Goal: Complete application form

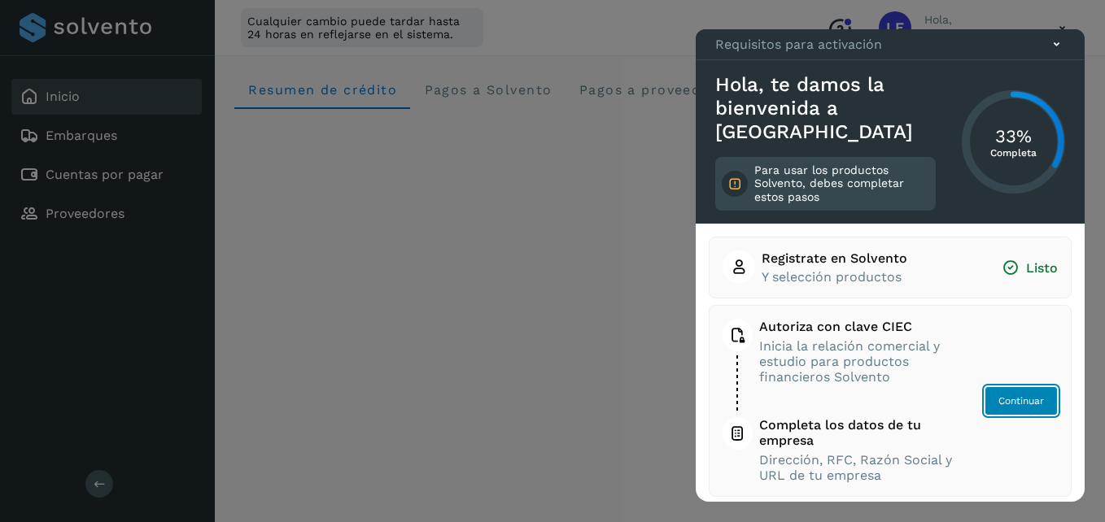
click at [1012, 404] on span "Continuar" at bounding box center [1021, 401] width 46 height 15
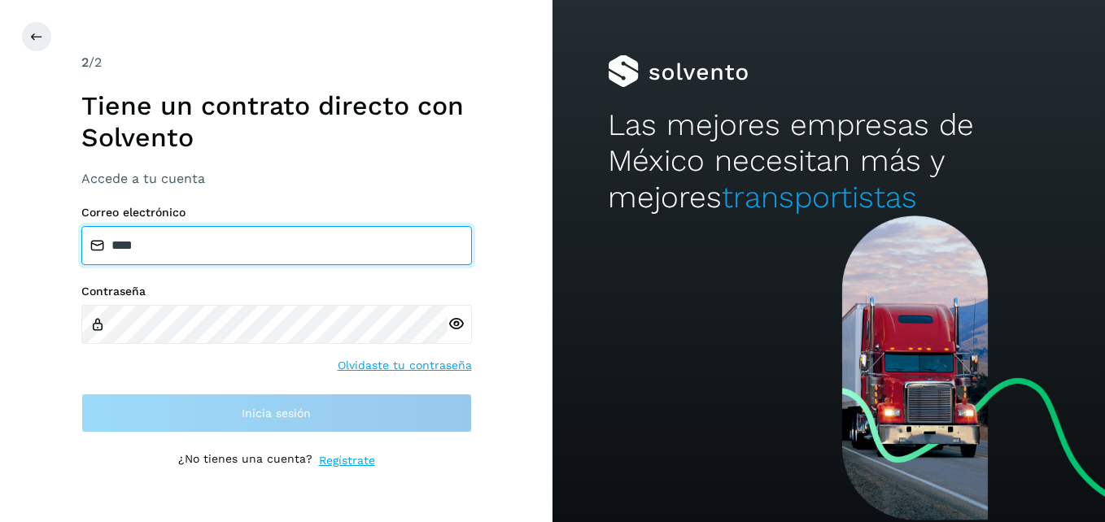
drag, startPoint x: 199, startPoint y: 231, endPoint x: 41, endPoint y: 237, distance: 157.9
click at [41, 237] on div "2 /2 Tiene un contrato directo con Solvento Accede a tu cuenta Correo electróni…" at bounding box center [276, 261] width 552 height 522
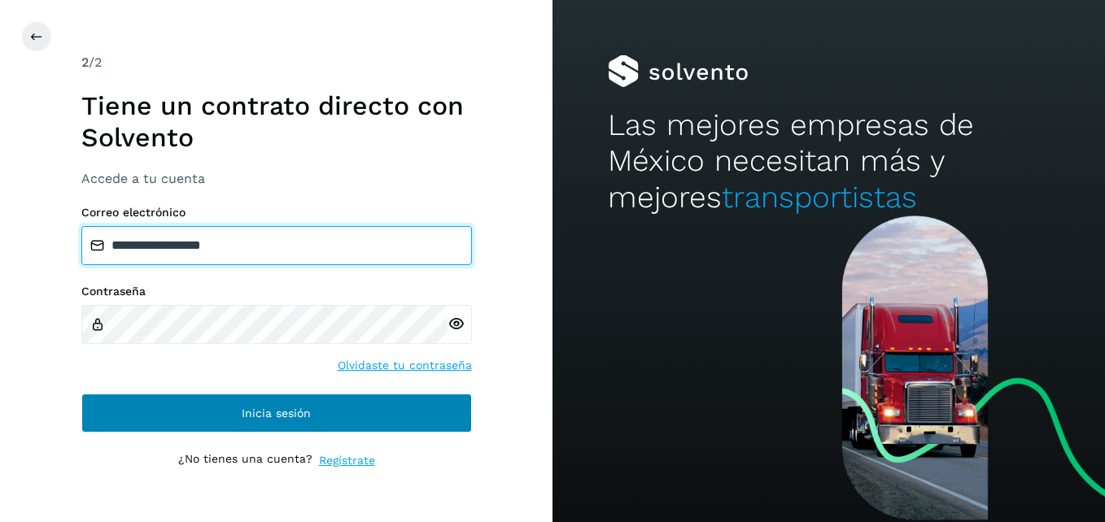
type input "**********"
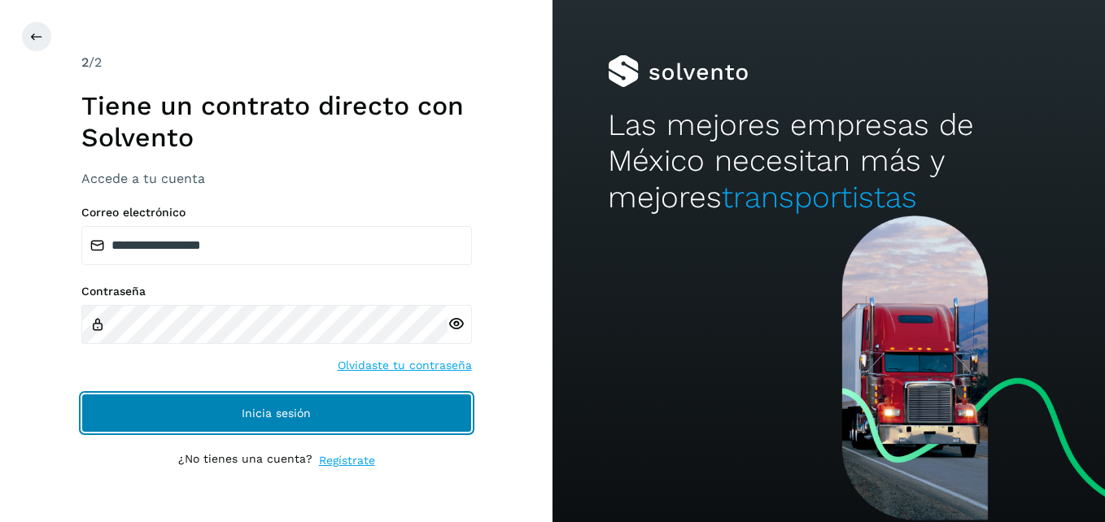
click at [274, 405] on button "Inicia sesión" at bounding box center [276, 413] width 390 height 39
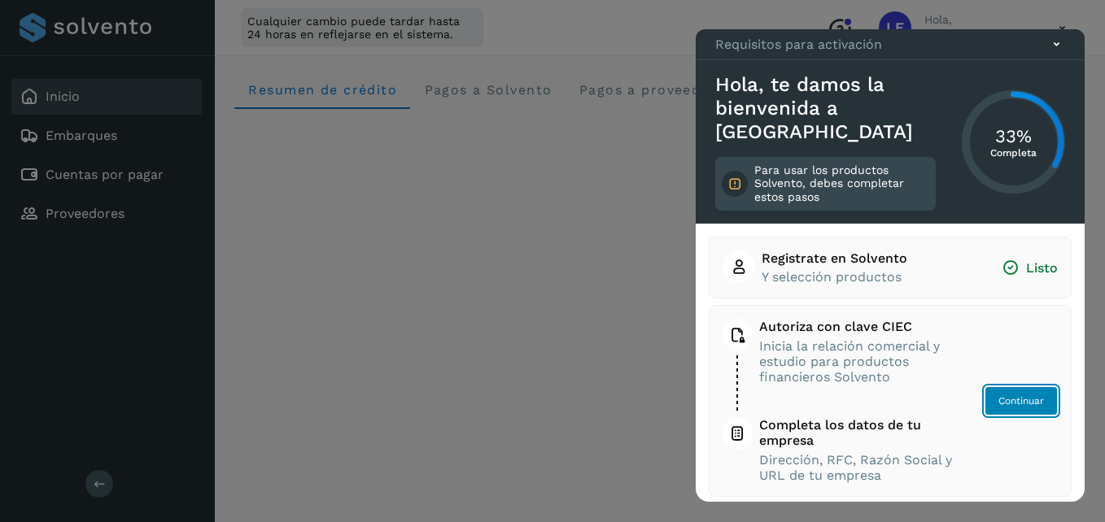
click at [1004, 396] on span "Continuar" at bounding box center [1021, 401] width 46 height 15
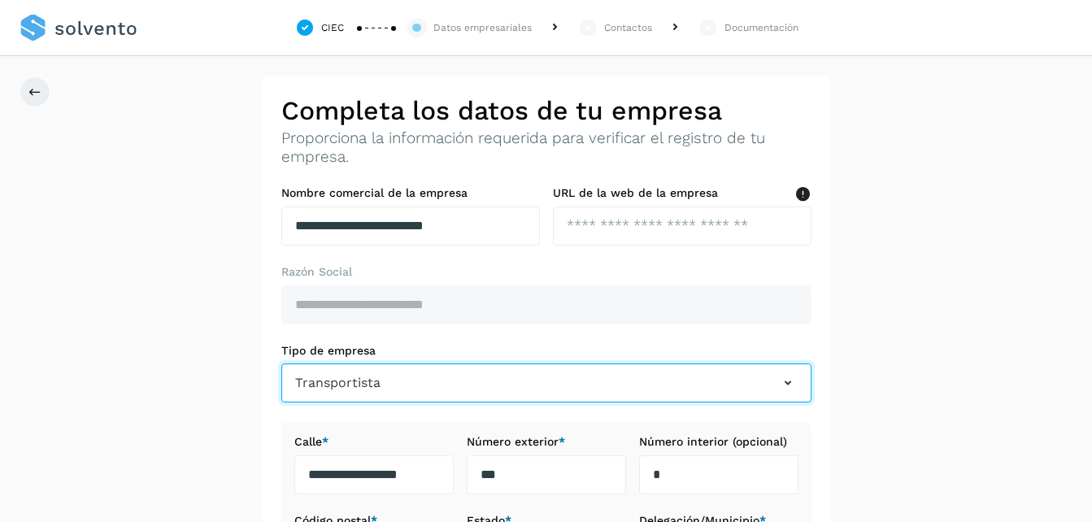
click at [779, 382] on icon "button" at bounding box center [788, 383] width 20 height 20
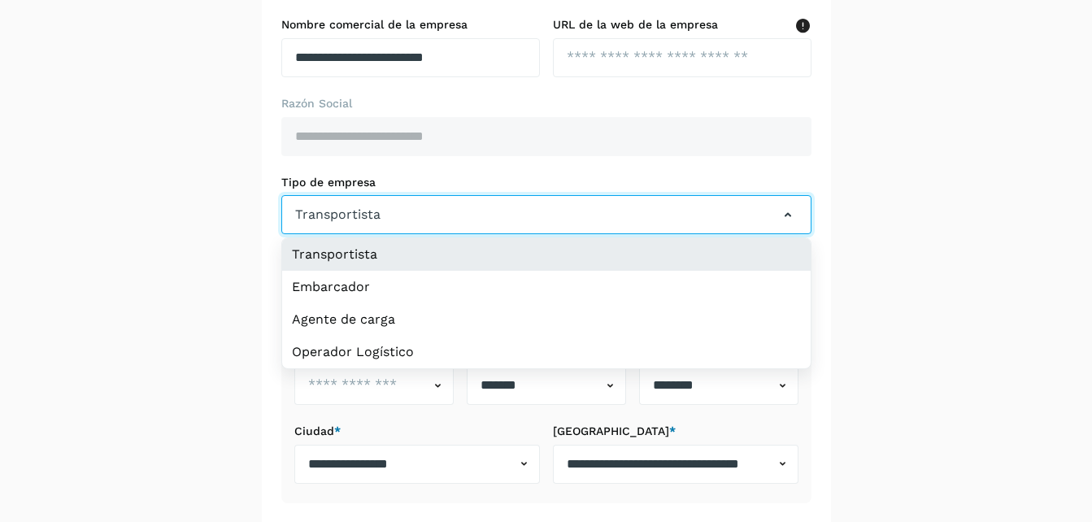
scroll to position [172, 0]
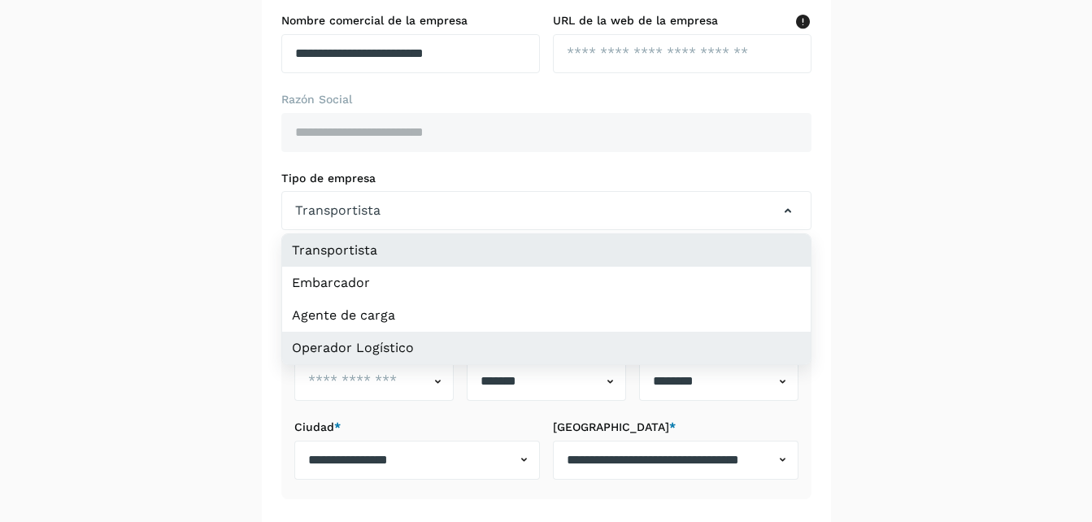
click at [416, 339] on li "Operador Logístico" at bounding box center [546, 348] width 529 height 33
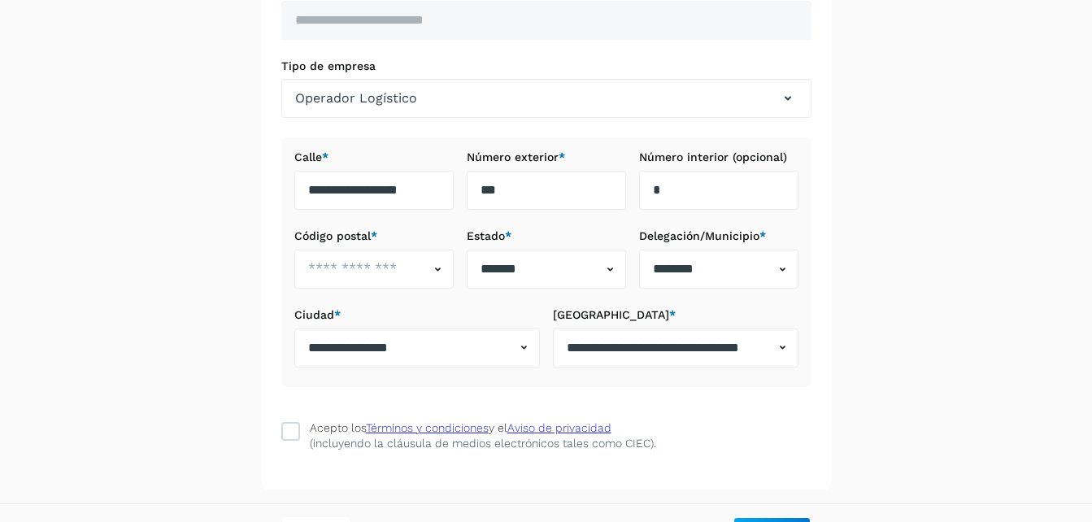
scroll to position [293, 0]
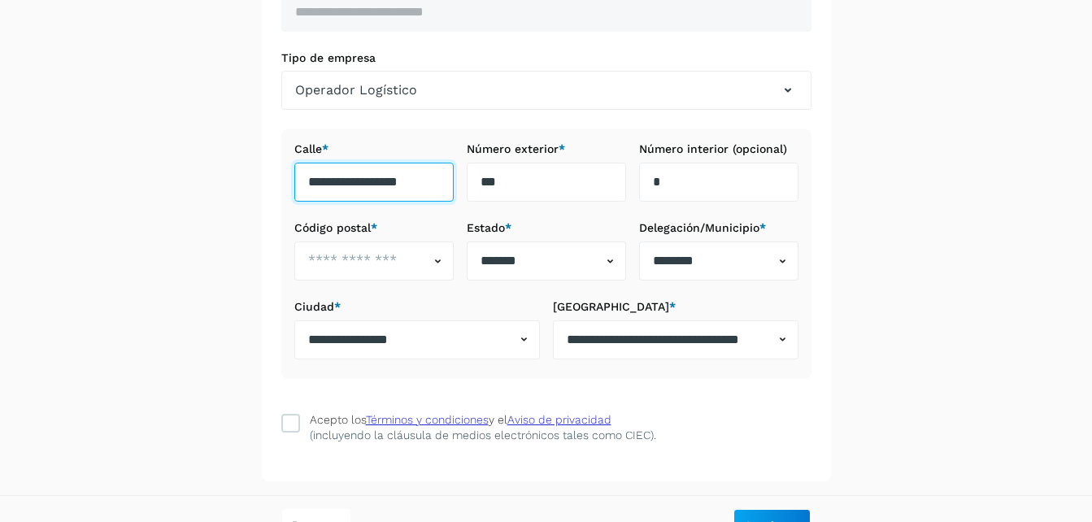
click at [434, 182] on input "**********" at bounding box center [373, 182] width 159 height 39
click at [291, 421] on icon at bounding box center [290, 423] width 16 height 16
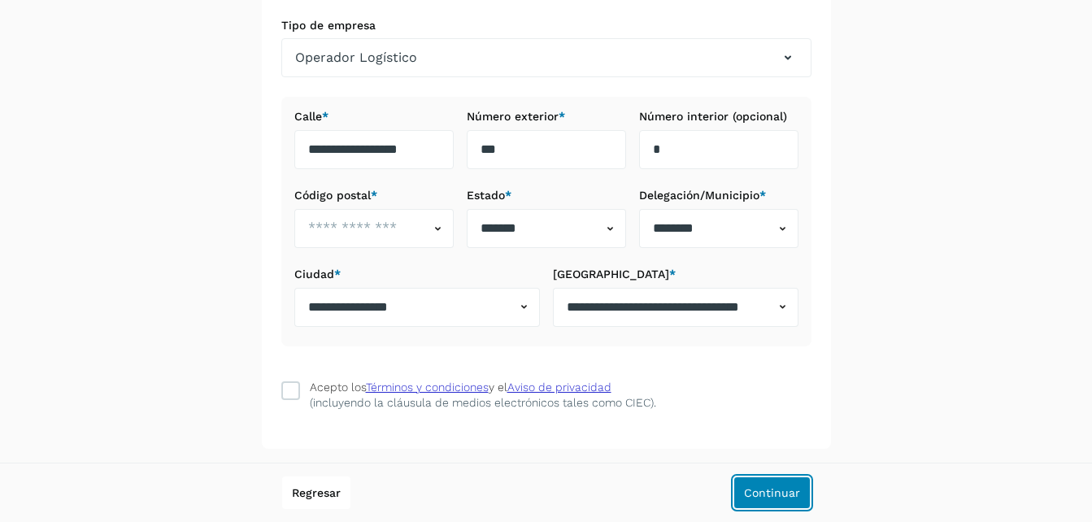
click at [779, 486] on button "Continuar" at bounding box center [772, 493] width 77 height 33
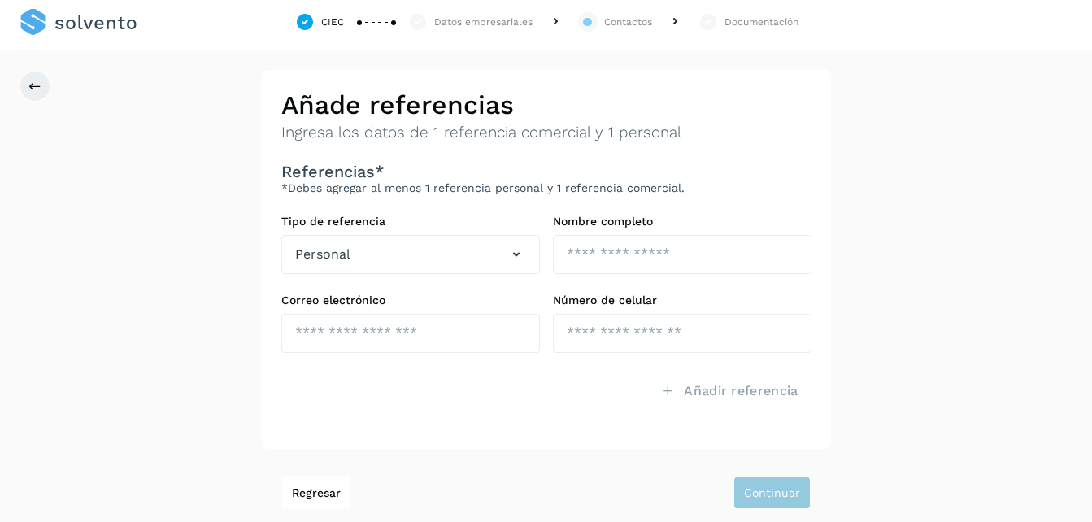
scroll to position [6, 0]
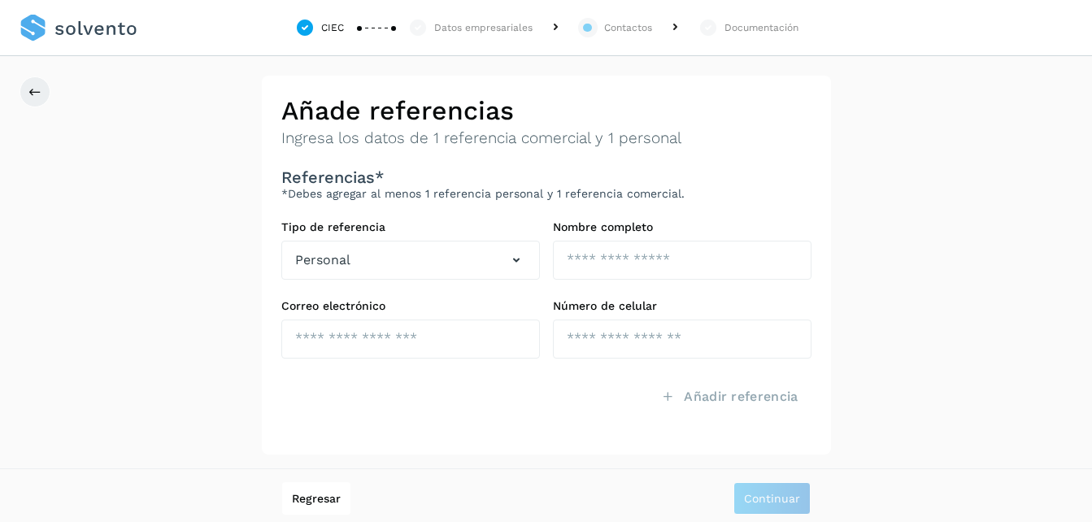
scroll to position [6, 0]
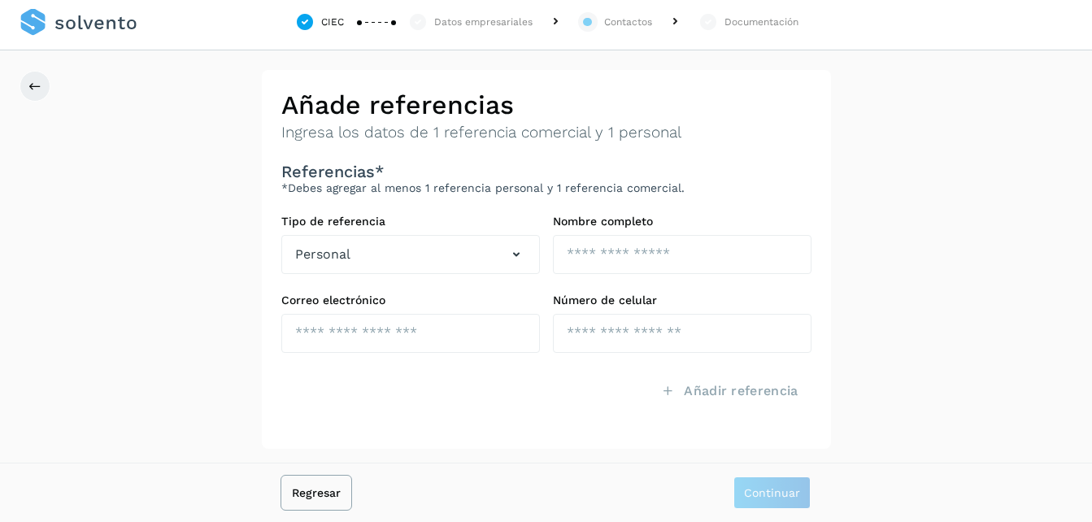
click at [329, 504] on button "Regresar" at bounding box center [316, 493] width 68 height 33
